Goal: Task Accomplishment & Management: Manage account settings

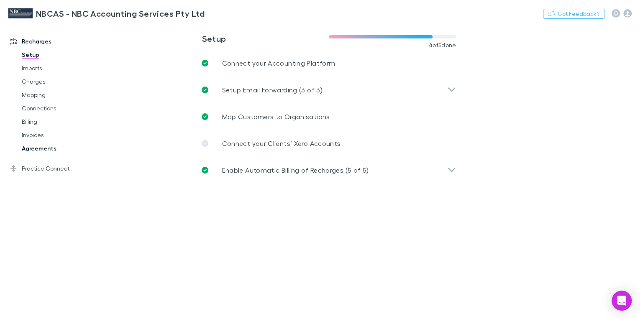
click at [32, 148] on link "Agreements" at bounding box center [60, 148] width 95 height 13
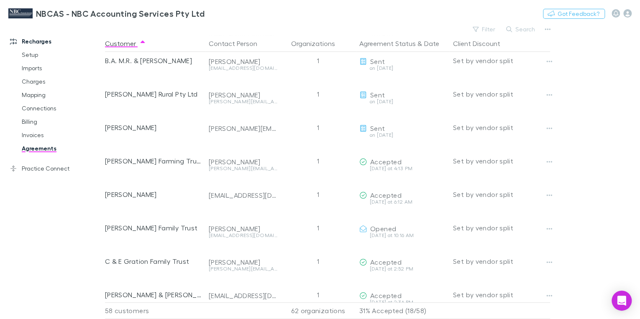
scroll to position [100, 0]
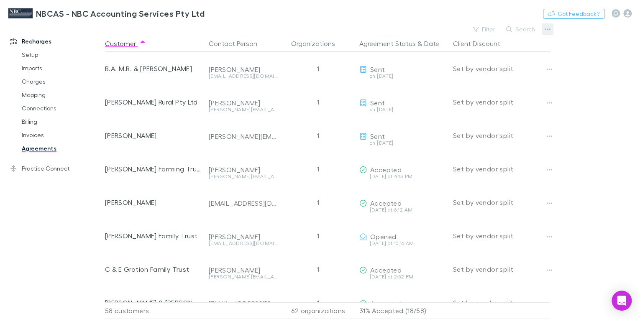
click at [547, 29] on icon "button" at bounding box center [547, 29] width 6 height 2
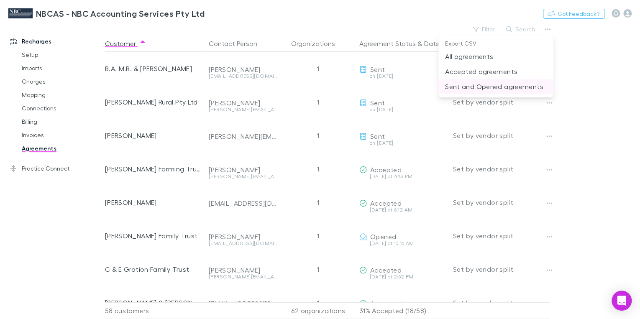
click at [465, 84] on p "Sent and Opened agreements" at bounding box center [496, 87] width 102 height 10
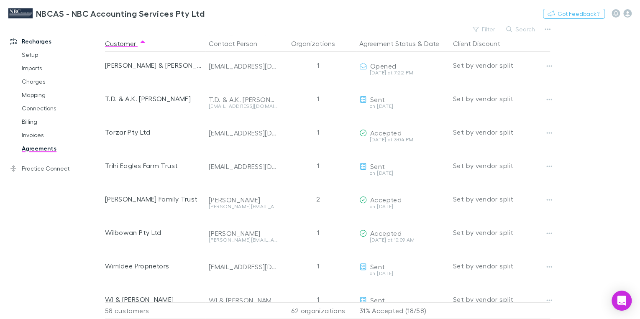
scroll to position [1628, 0]
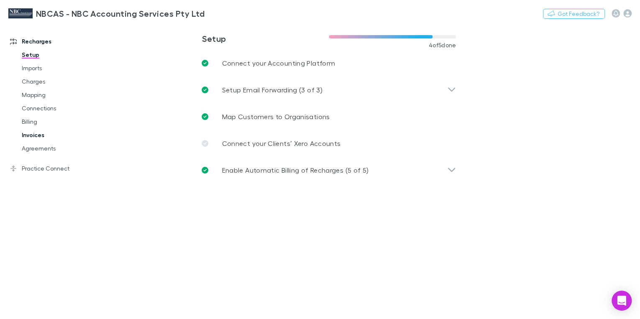
click at [27, 137] on link "Invoices" at bounding box center [60, 134] width 95 height 13
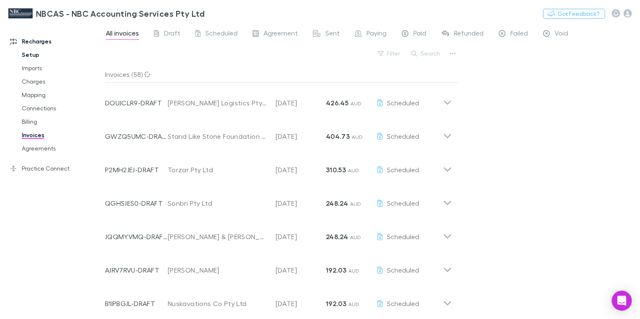
click at [25, 54] on link "Setup" at bounding box center [60, 54] width 95 height 13
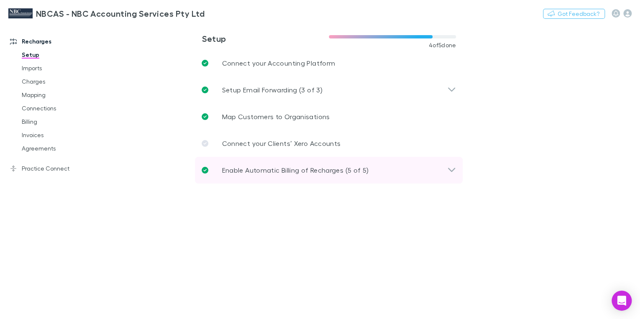
click at [250, 170] on p "Enable Automatic Billing of Recharges (5 of 5)" at bounding box center [295, 170] width 147 height 10
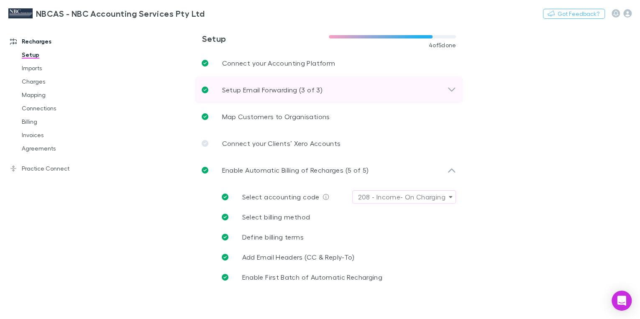
click at [248, 87] on p "Setup Email Forwarding (3 of 3)" at bounding box center [272, 90] width 100 height 10
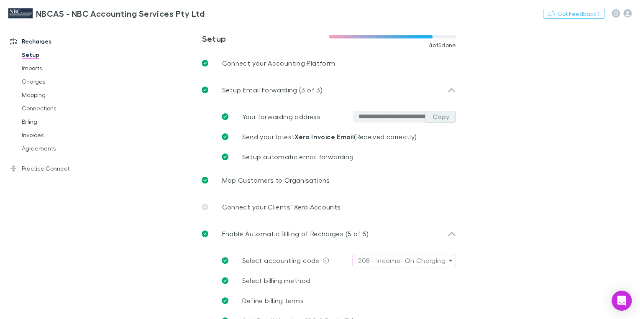
click at [435, 118] on button "Copy" at bounding box center [440, 117] width 31 height 12
